Goal: Task Accomplishment & Management: Complete application form

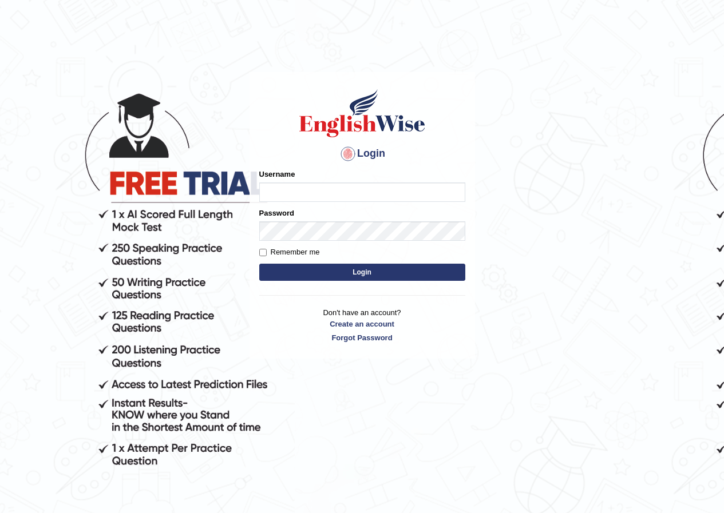
click at [293, 189] on input "Username" at bounding box center [362, 192] width 206 height 19
type input "hoover_parramatta"
click at [262, 256] on input "Remember me" at bounding box center [262, 252] width 7 height 7
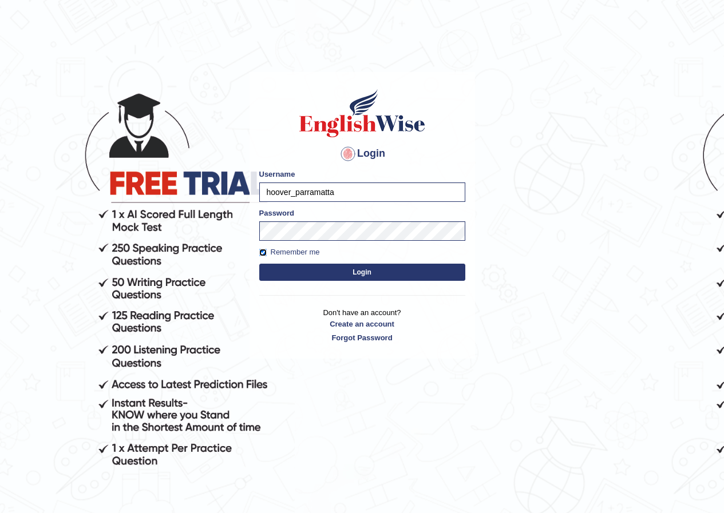
click at [265, 252] on input "Remember me" at bounding box center [262, 252] width 7 height 7
checkbox input "false"
click at [289, 265] on button "Login" at bounding box center [362, 272] width 206 height 17
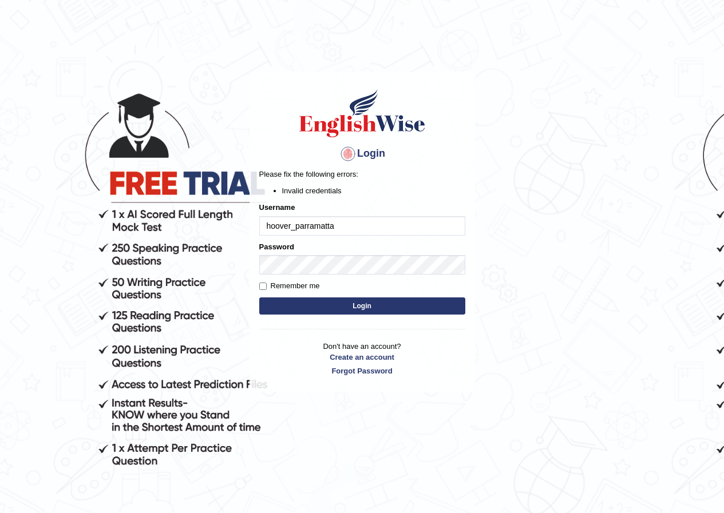
click at [294, 228] on input "hoover_parramatta" at bounding box center [362, 225] width 206 height 19
type input "hoover_parramatta"
click at [495, 272] on body "Login Please fix the following errors: Invalid credentials Username hoover_parr…" at bounding box center [362, 292] width 724 height 513
click at [300, 299] on button "Login" at bounding box center [362, 306] width 206 height 17
click at [351, 309] on button "Login" at bounding box center [362, 306] width 206 height 17
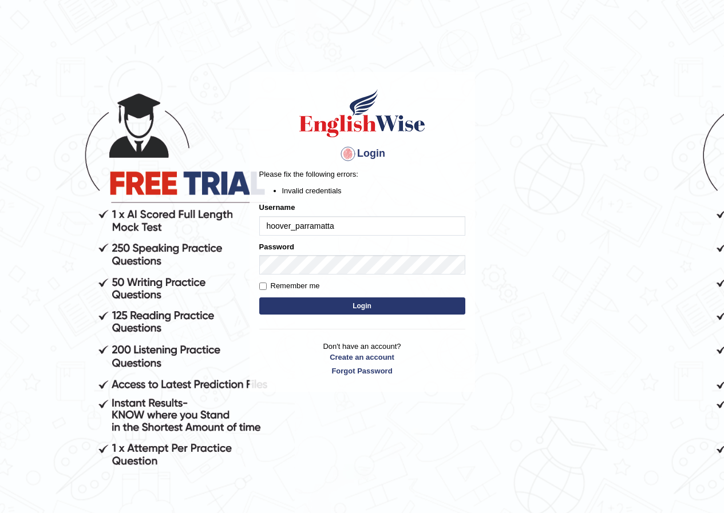
click at [355, 223] on input "hoover_parramatta" at bounding box center [362, 225] width 206 height 19
click at [368, 308] on button "Login" at bounding box center [362, 306] width 206 height 17
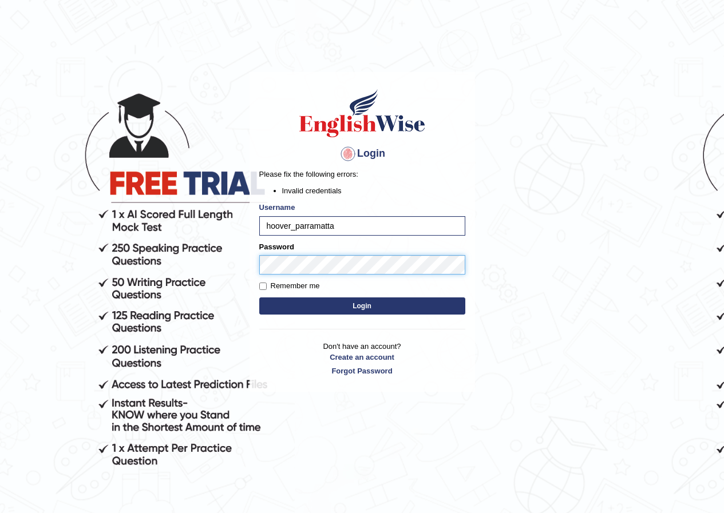
click at [259, 298] on button "Login" at bounding box center [362, 306] width 206 height 17
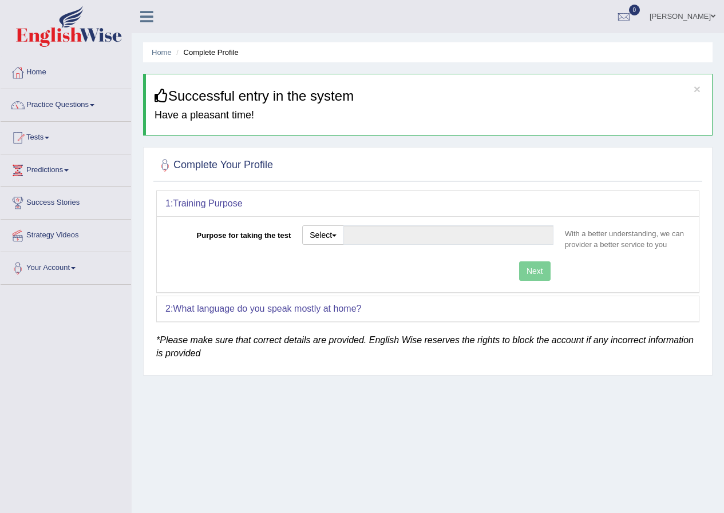
drag, startPoint x: 384, startPoint y: 273, endPoint x: 325, endPoint y: 263, distance: 60.3
click at [384, 272] on div "Next" at bounding box center [362, 273] width 394 height 22
click at [327, 258] on div "Purpose for taking the test Select Student Visa Permanent Residency Nursing Oth…" at bounding box center [428, 254] width 542 height 76
click at [322, 237] on button "Select" at bounding box center [323, 235] width 42 height 19
click at [345, 272] on link "Permanent Residency" at bounding box center [354, 274] width 102 height 15
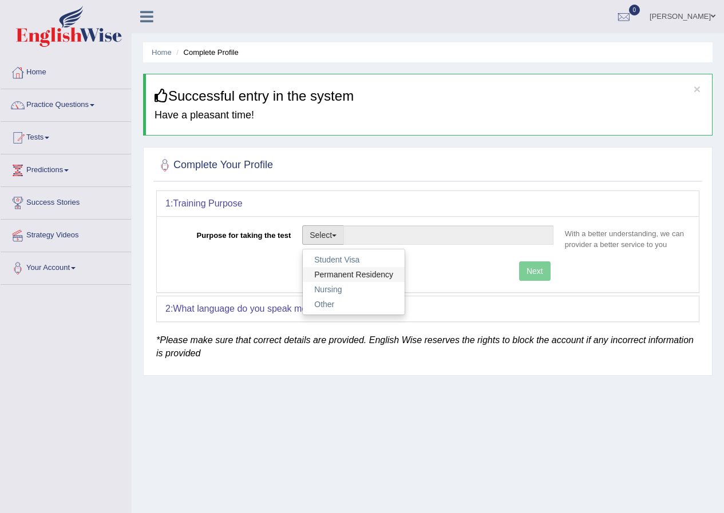
type input "Permanent Residency"
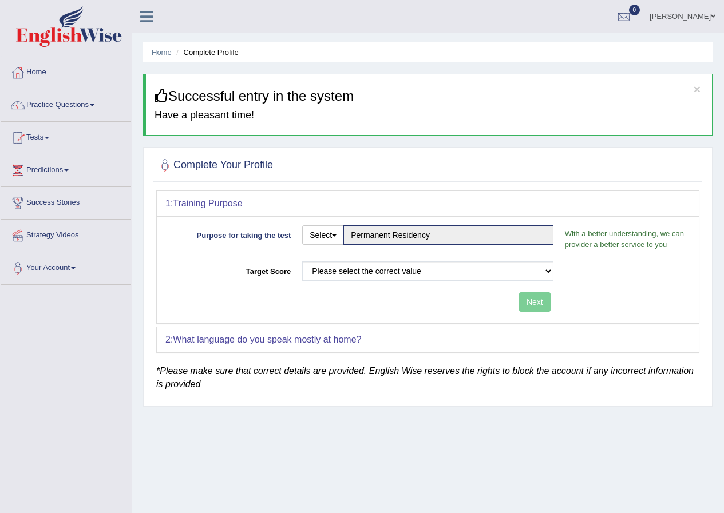
click at [379, 297] on div "Next" at bounding box center [362, 304] width 394 height 22
click at [401, 272] on select "Please select the correct value 50 (6 bands) 58 (6.5 bands) 65 (7 bands) 79 (8 …" at bounding box center [427, 271] width 251 height 19
select select "50"
click at [302, 262] on select "Please select the correct value 50 (6 bands) 58 (6.5 bands) 65 (7 bands) 79 (8 …" at bounding box center [427, 271] width 251 height 19
click at [536, 301] on button "Next" at bounding box center [534, 302] width 31 height 19
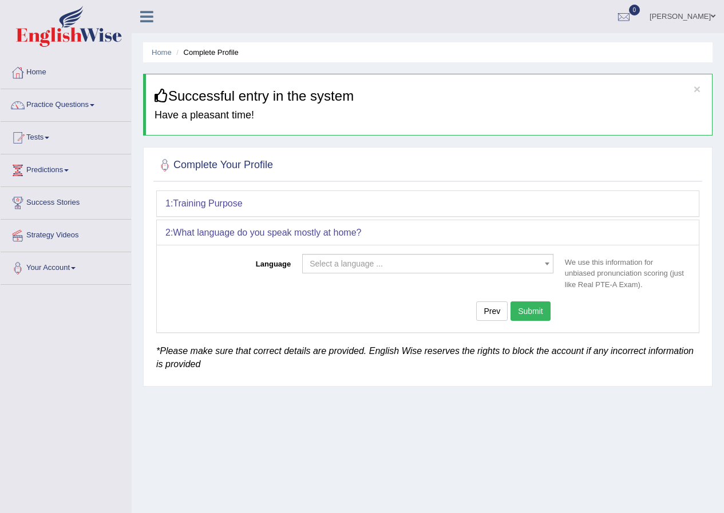
click at [355, 267] on span "Select a language ..." at bounding box center [346, 263] width 73 height 9
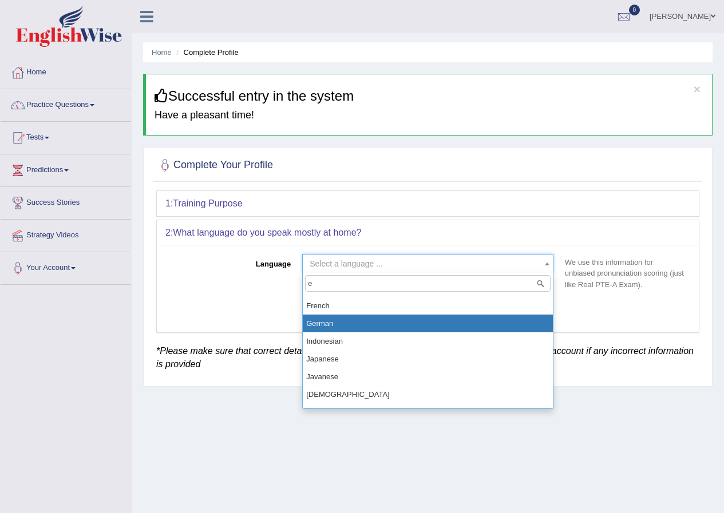
type input "e"
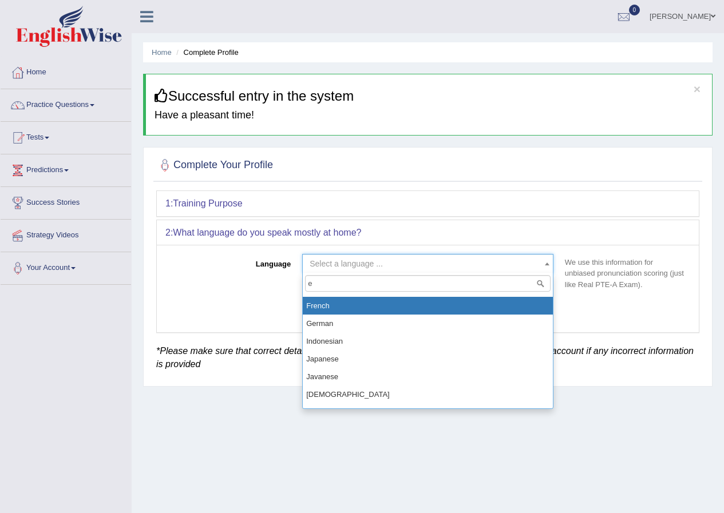
scroll to position [214, 0]
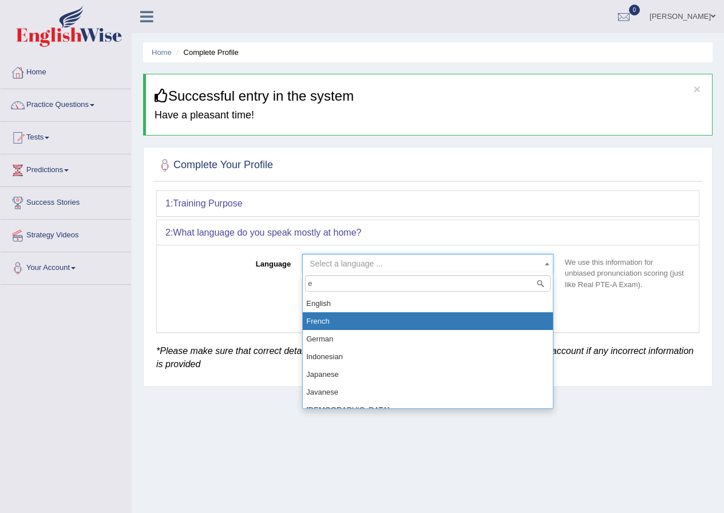
select select "English"
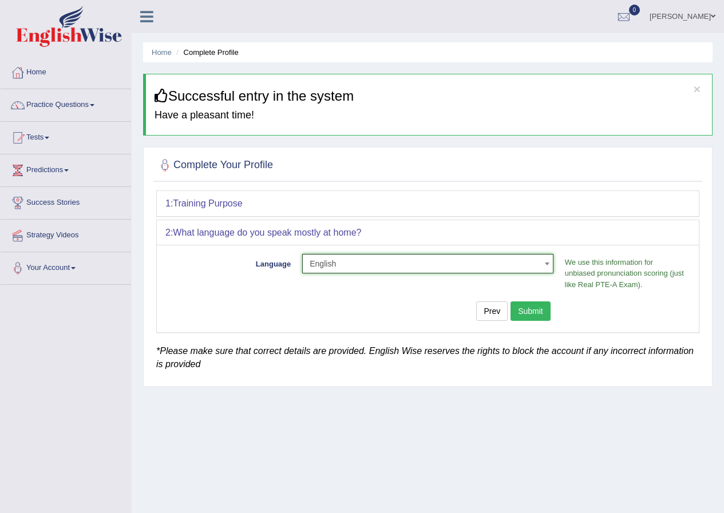
drag, startPoint x: 335, startPoint y: 309, endPoint x: 321, endPoint y: 307, distance: 13.8
click at [321, 309] on div "Prev Submit" at bounding box center [362, 313] width 394 height 22
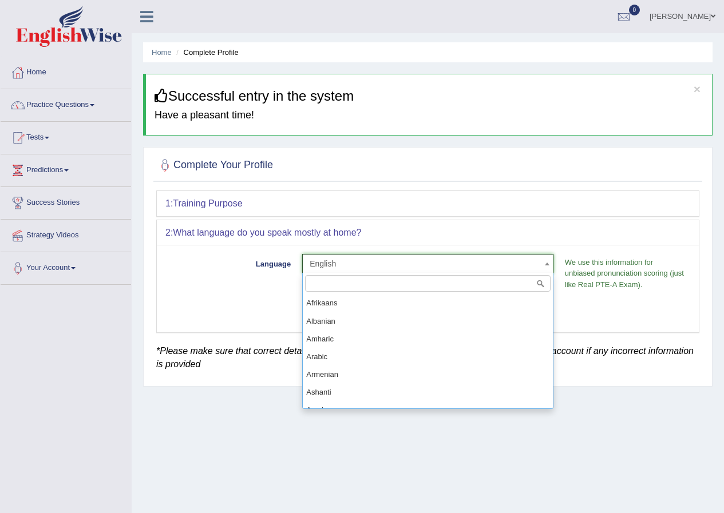
click at [417, 265] on span "English" at bounding box center [425, 263] width 230 height 11
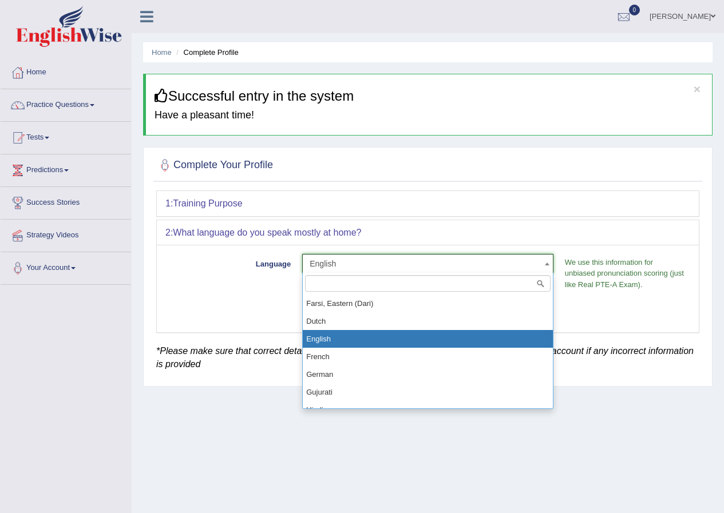
type input "f"
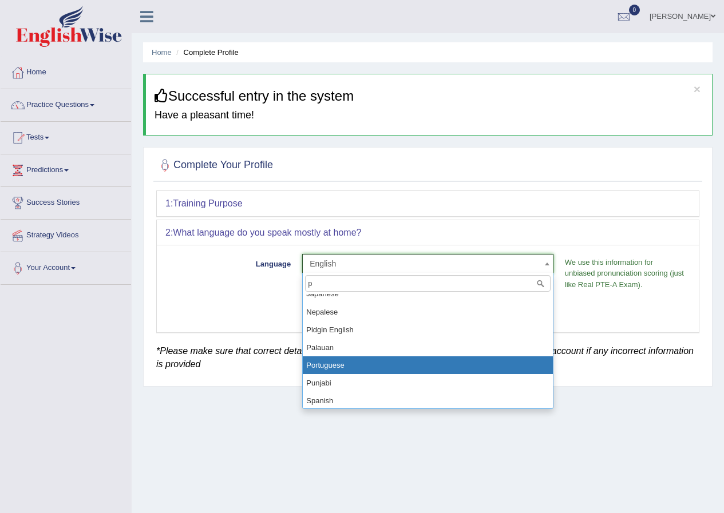
scroll to position [0, 0]
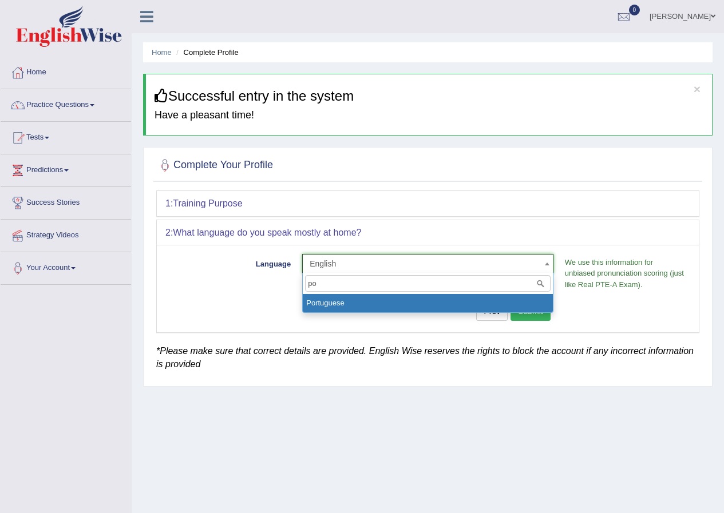
type input "p"
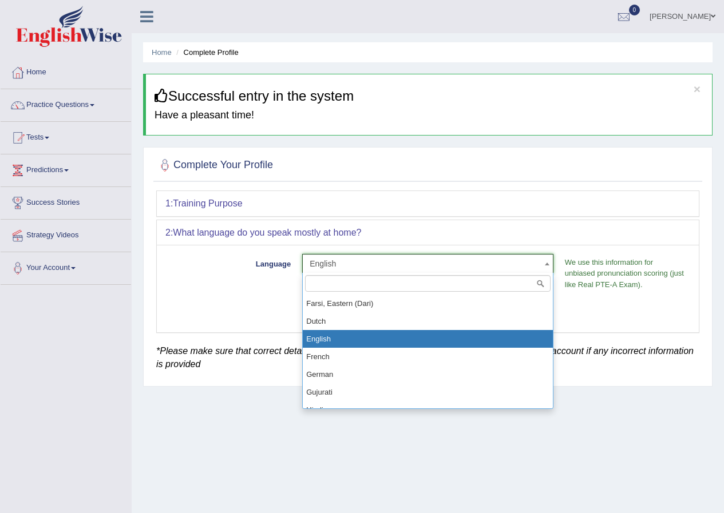
scroll to position [972, 0]
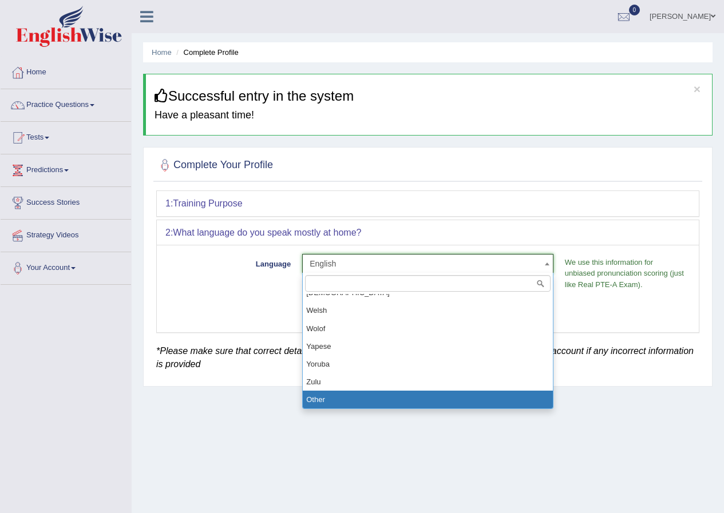
select select "Other"
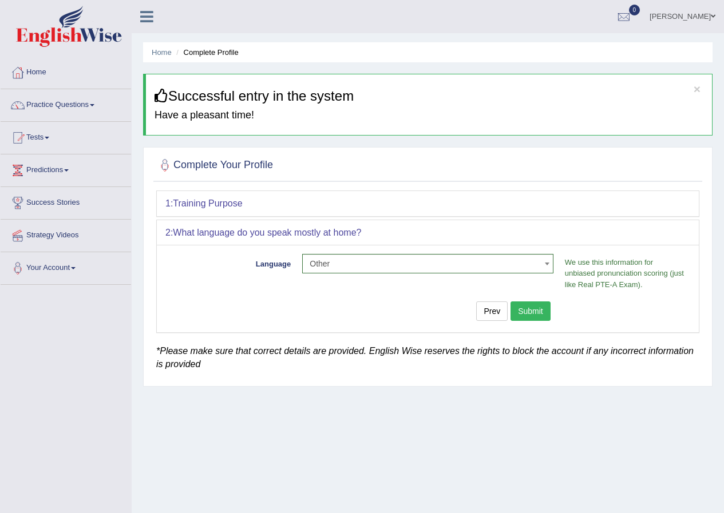
click at [527, 310] on button "Submit" at bounding box center [531, 311] width 40 height 19
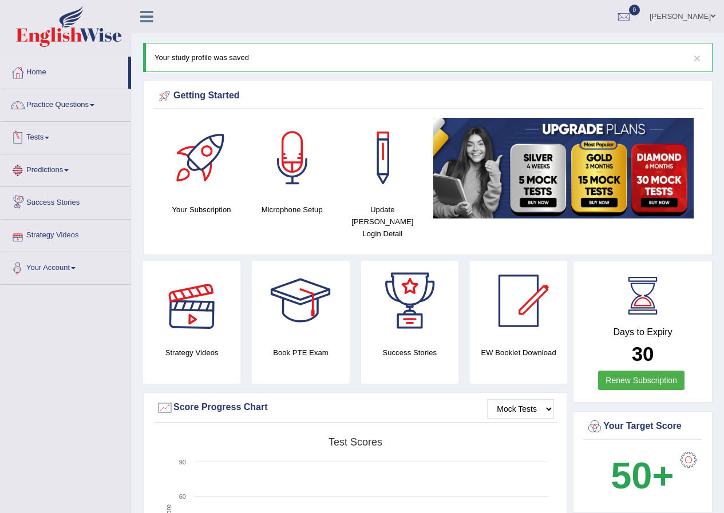
click at [48, 132] on link "Tests" at bounding box center [66, 136] width 131 height 29
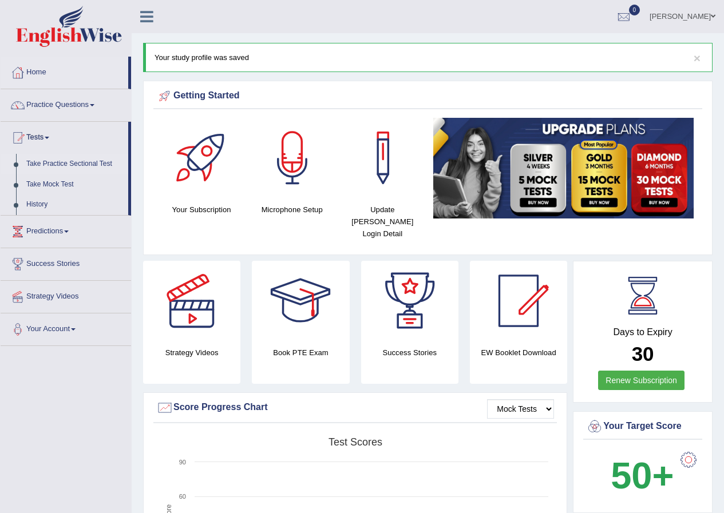
click at [54, 163] on link "Take Practice Sectional Test" at bounding box center [74, 164] width 107 height 21
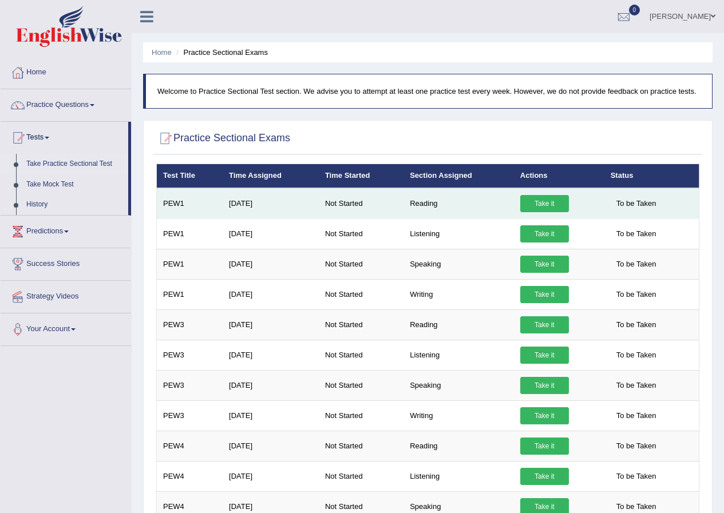
click at [542, 202] on link "Take it" at bounding box center [544, 203] width 49 height 17
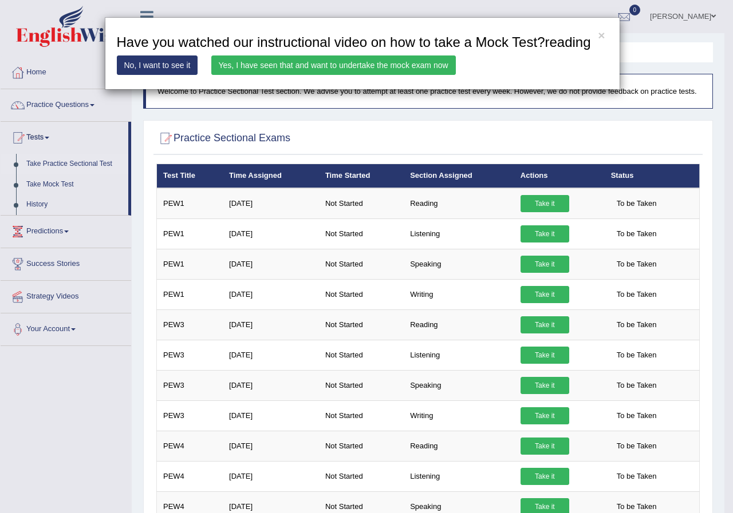
click at [160, 63] on link "No, I want to see it" at bounding box center [157, 65] width 81 height 19
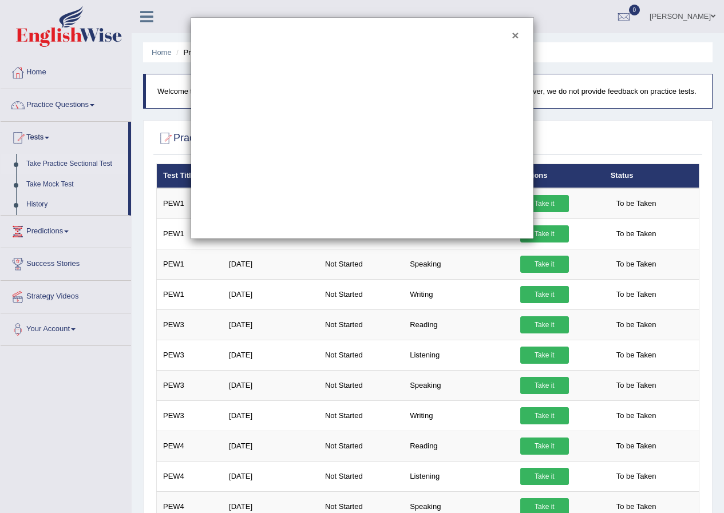
click at [519, 33] on button "×" at bounding box center [515, 35] width 7 height 12
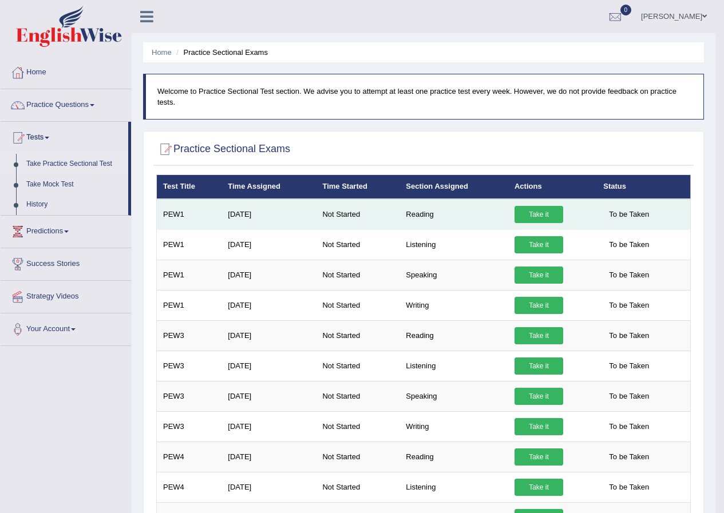
click at [547, 216] on link "Take it" at bounding box center [539, 214] width 49 height 17
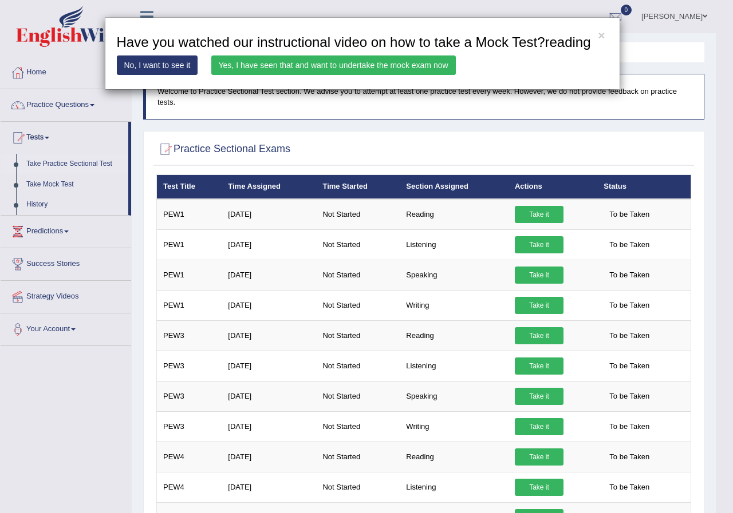
click at [349, 69] on link "Yes, I have seen that and want to undertake the mock exam now" at bounding box center [333, 65] width 244 height 19
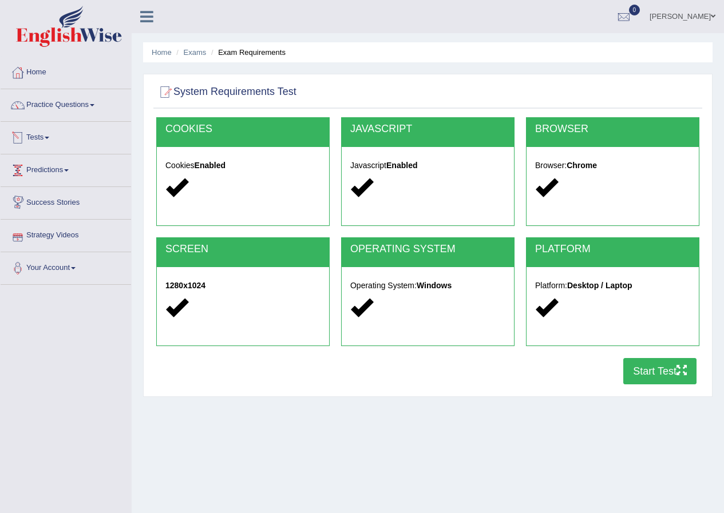
click at [35, 136] on link "Tests" at bounding box center [66, 136] width 131 height 29
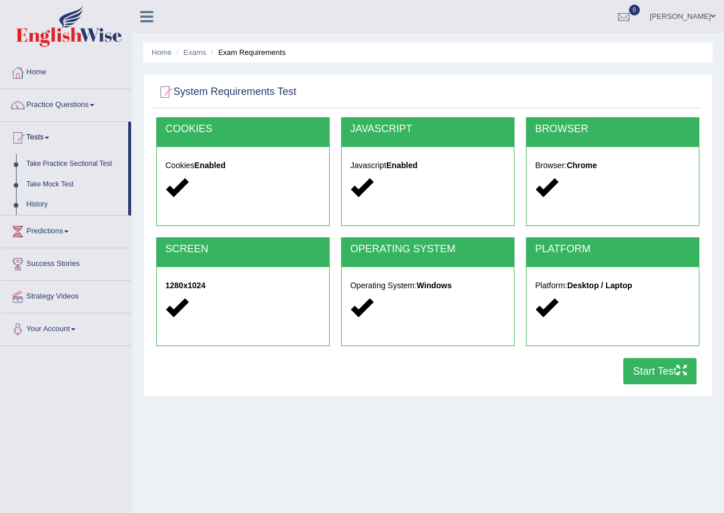
click at [60, 183] on link "Take Mock Test" at bounding box center [74, 185] width 107 height 21
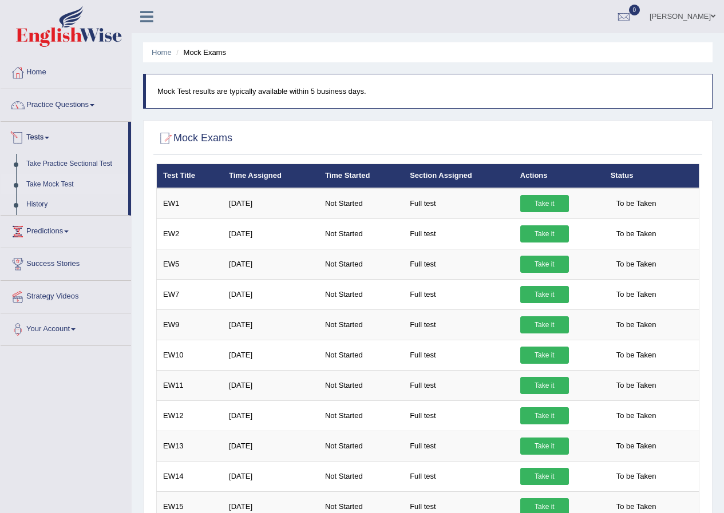
click at [62, 180] on link "Take Mock Test" at bounding box center [74, 185] width 107 height 21
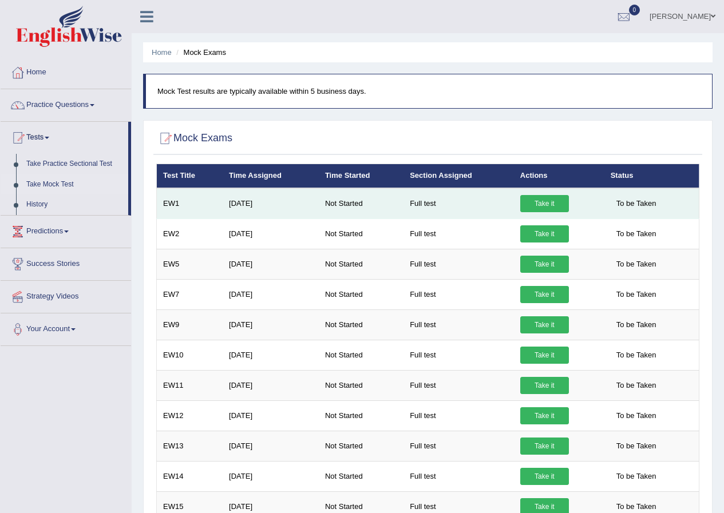
click at [544, 204] on link "Take it" at bounding box center [544, 203] width 49 height 17
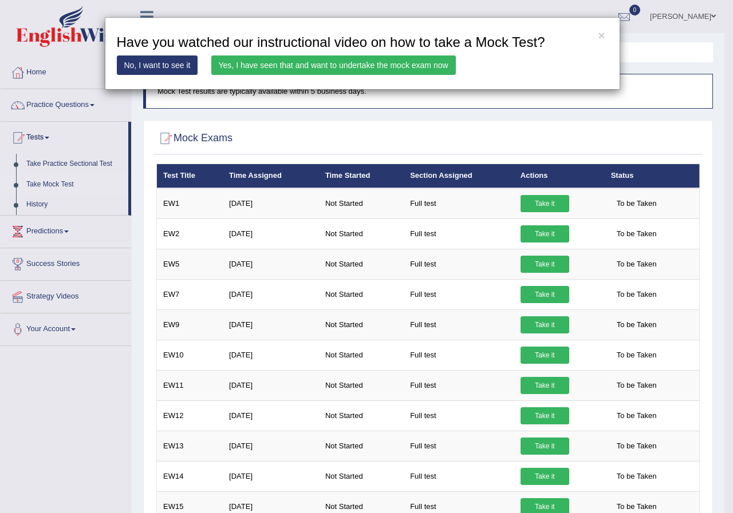
click at [283, 60] on link "Yes, I have seen that and want to undertake the mock exam now" at bounding box center [333, 65] width 244 height 19
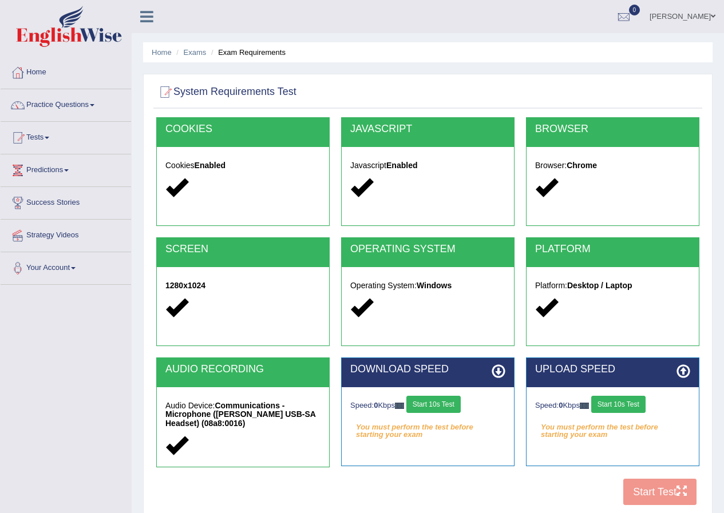
click at [459, 484] on div "COOKIES Cookies Enabled JAVASCRIPT Javascript Enabled BROWSER Browser: Chrome S…" at bounding box center [427, 314] width 549 height 394
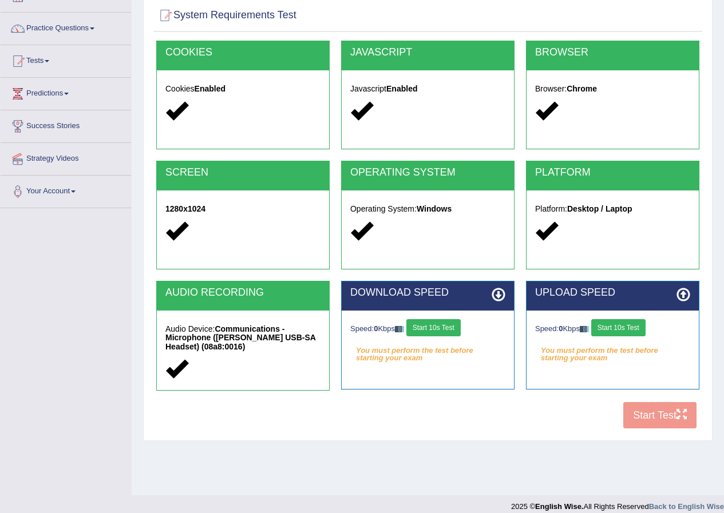
scroll to position [88, 0]
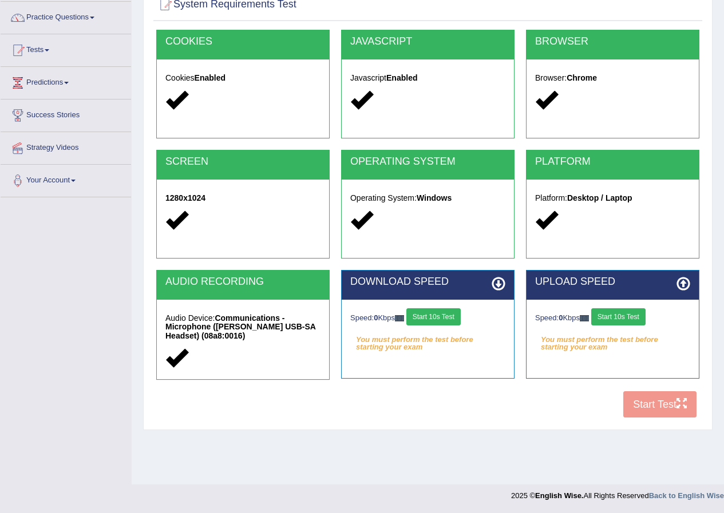
click at [449, 401] on div "COOKIES Cookies Enabled JAVASCRIPT Javascript Enabled BROWSER Browser: Chrome S…" at bounding box center [427, 227] width 549 height 394
click at [433, 356] on div "Speed: 0 Kbps Start 10s Test You must perform the test before starting your exa…" at bounding box center [428, 328] width 172 height 57
click at [434, 354] on div "Speed: 0 Kbps Start 10s Test You must perform the test before starting your exa…" at bounding box center [428, 328] width 172 height 57
click at [445, 319] on button "Start 10s Test" at bounding box center [433, 317] width 54 height 17
click at [624, 317] on button "Start 10s Test" at bounding box center [618, 317] width 54 height 17
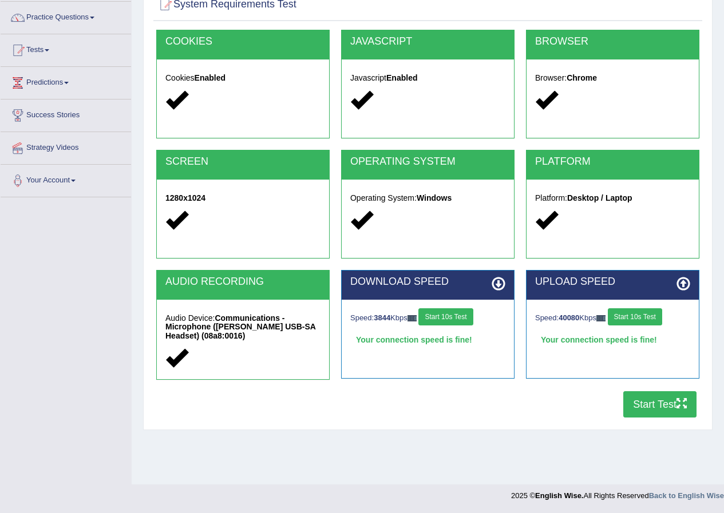
click at [661, 400] on button "Start Test" at bounding box center [659, 405] width 73 height 26
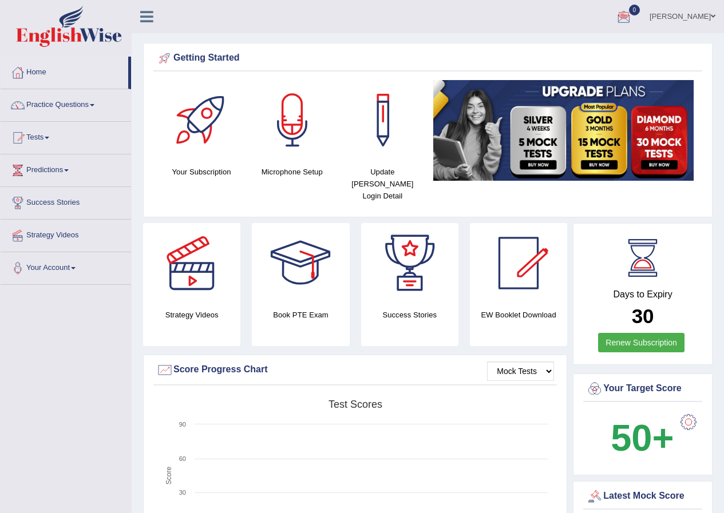
click at [633, 17] on div at bounding box center [623, 17] width 17 height 17
click at [671, 18] on link "Hoover Wallen" at bounding box center [682, 15] width 83 height 30
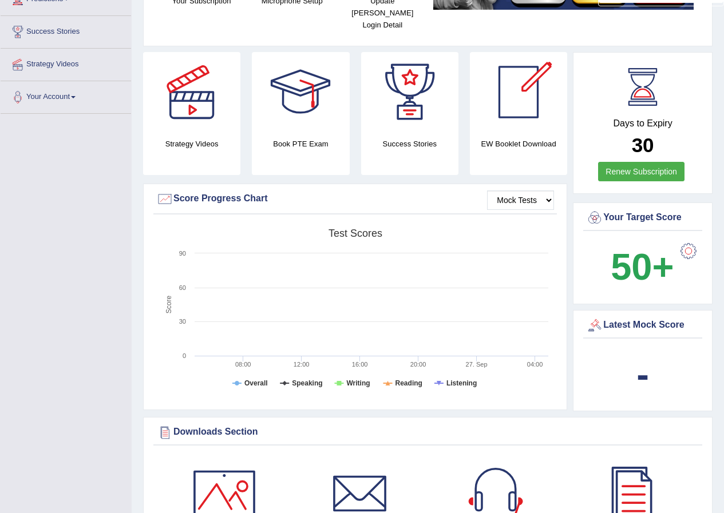
scroll to position [172, 0]
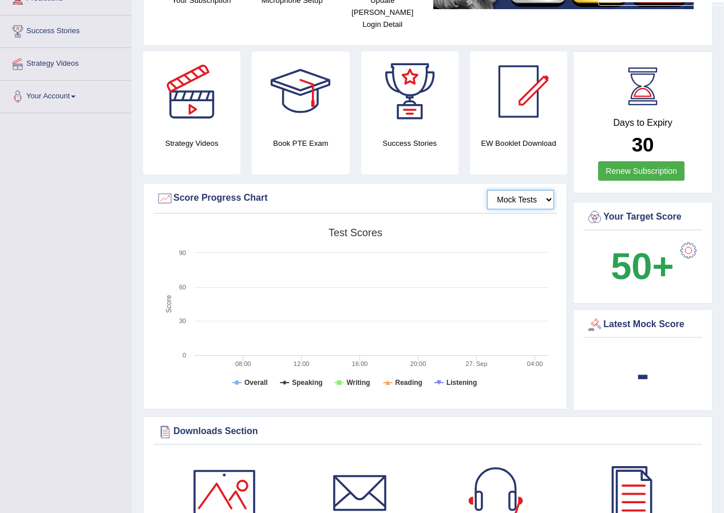
click at [518, 190] on select "Mock Tests" at bounding box center [520, 199] width 67 height 19
click at [487, 190] on select "Mock Tests" at bounding box center [520, 199] width 67 height 19
click at [364, 259] on rect at bounding box center [355, 311] width 398 height 177
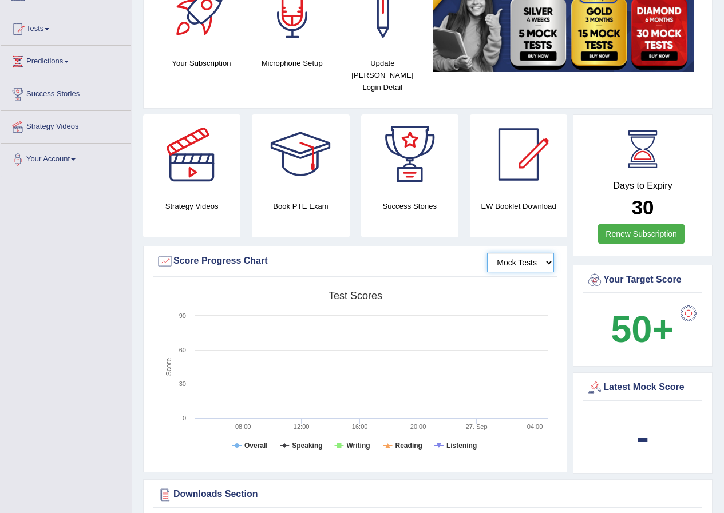
scroll to position [0, 0]
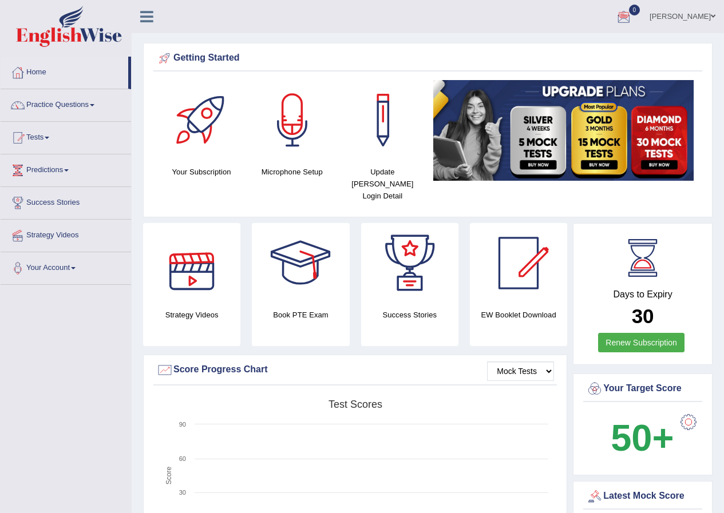
click at [194, 309] on h4 "Strategy Videos" at bounding box center [191, 315] width 97 height 12
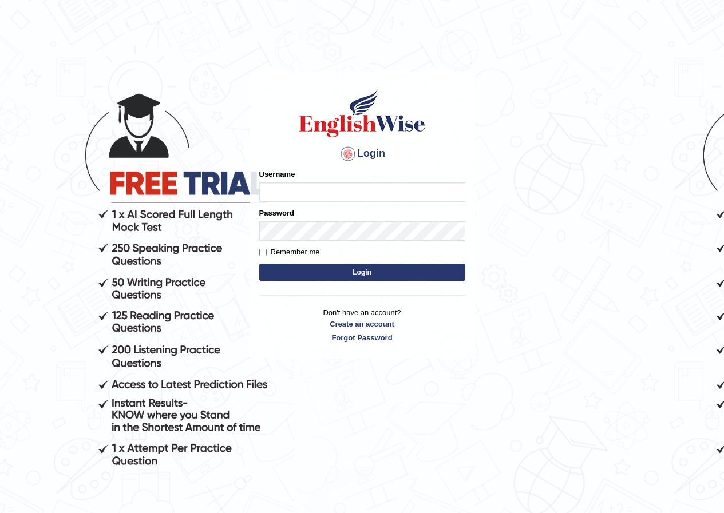
drag, startPoint x: 555, startPoint y: 222, endPoint x: 635, endPoint y: 85, distance: 158.3
click at [563, 212] on body "Login Please fix the following errors: Username Password Remember me Login Don'…" at bounding box center [362, 292] width 724 height 513
